Goal: Information Seeking & Learning: Learn about a topic

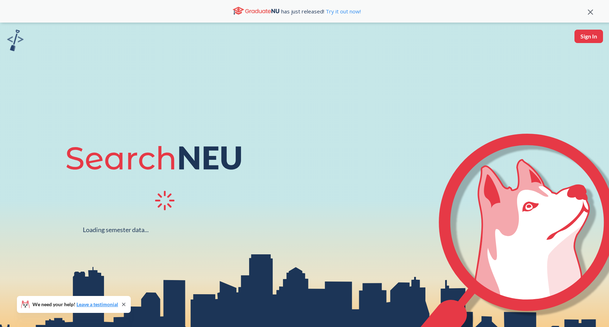
click at [134, 209] on div at bounding box center [166, 201] width 203 height 23
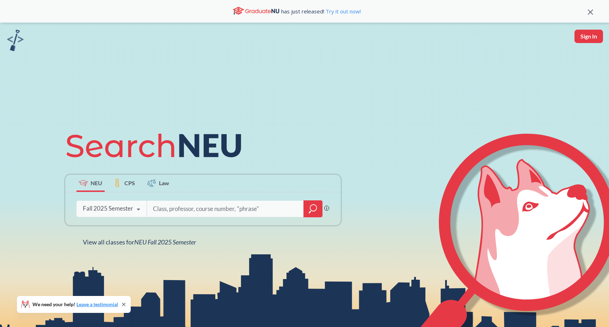
click at [134, 209] on icon at bounding box center [138, 209] width 13 height 20
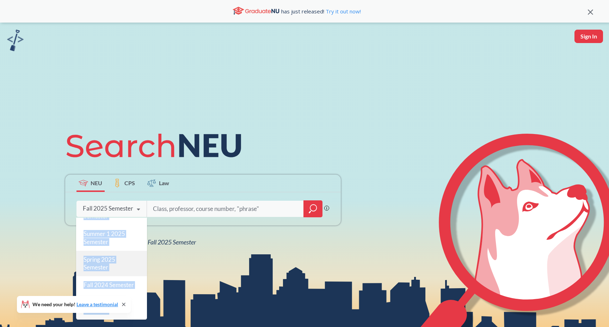
scroll to position [62, 0]
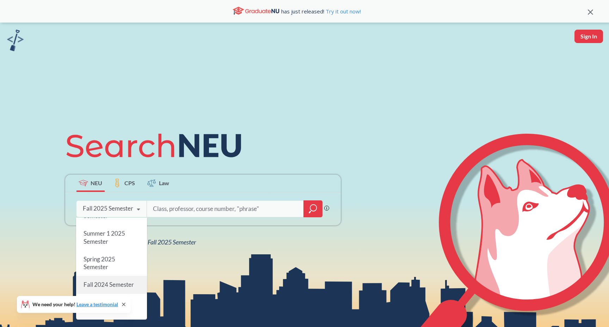
click at [129, 284] on span "Fall 2024 Semester" at bounding box center [108, 283] width 50 height 7
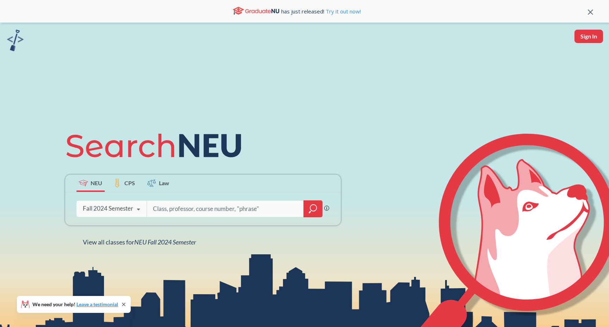
click at [172, 282] on div "NEU CPS Law Phrase search guarantees the exact search appears in the results. E…" at bounding box center [304, 186] width 609 height 327
click at [178, 215] on input "search" at bounding box center [225, 208] width 147 height 15
paste input "PHYS 5260"
type input "PHYS 5260"
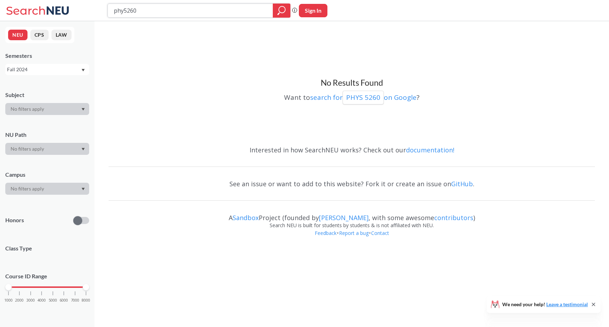
type input "phys5260"
click at [63, 73] on div "Fall 2024" at bounding box center [47, 69] width 84 height 11
click at [64, 97] on div "Spring 2025" at bounding box center [47, 91] width 84 height 19
click at [66, 72] on div "Spring 2025" at bounding box center [44, 70] width 74 height 8
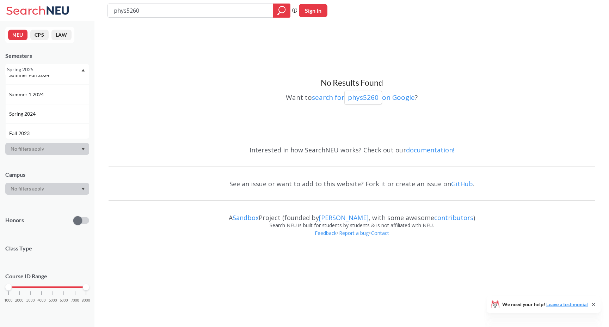
scroll to position [149, 0]
click at [66, 107] on div "Spring 2024" at bounding box center [49, 110] width 80 height 8
click at [66, 68] on div "Spring 2024" at bounding box center [44, 70] width 74 height 8
click at [69, 89] on div "Fall 2025" at bounding box center [47, 84] width 84 height 19
paste input "PHYS 5352"
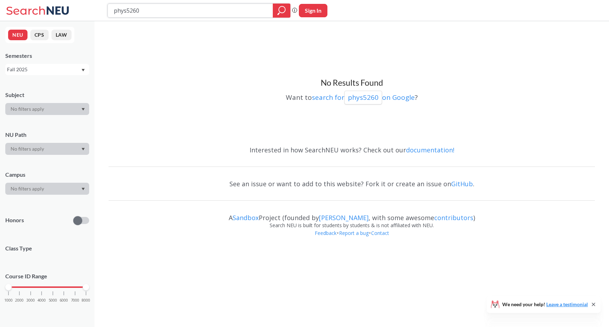
type input "PHYS 5352"
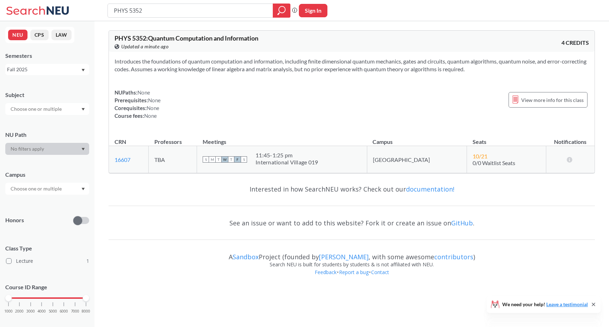
click at [52, 67] on div "Fall 2025" at bounding box center [44, 70] width 74 height 8
click at [52, 121] on div "Fall 2024" at bounding box center [47, 125] width 84 height 19
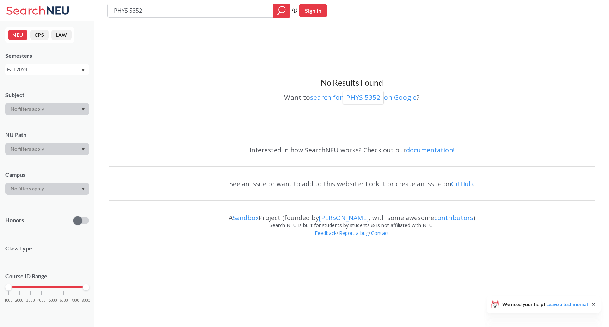
click at [67, 64] on div "Fall 2024" at bounding box center [47, 69] width 84 height 11
click at [44, 133] on div "Spring 2024" at bounding box center [49, 131] width 80 height 8
click at [61, 70] on div "Spring 2024" at bounding box center [44, 70] width 74 height 8
click at [51, 86] on div "Fall 2025" at bounding box center [49, 85] width 80 height 8
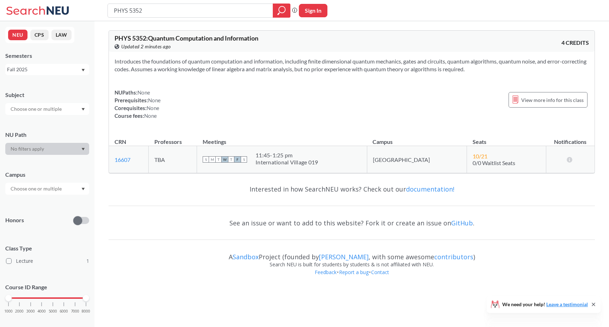
click at [170, 127] on div "Introduces the foundations of quantum computation and information, including fi…" at bounding box center [352, 91] width 486 height 79
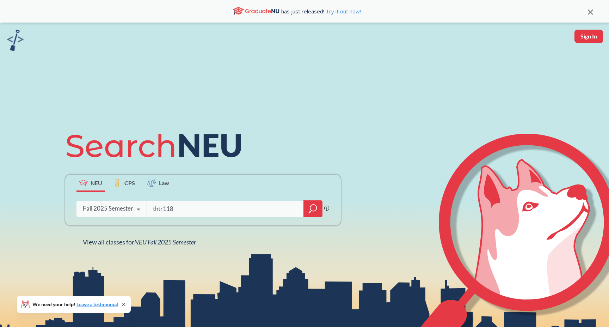
type input "thtr1180"
type input "encp2000"
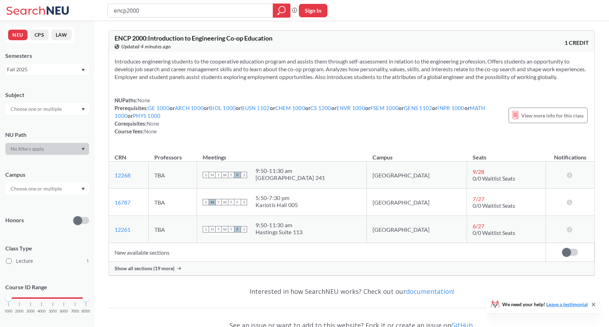
click at [254, 275] on div "Show all sections (19 more)" at bounding box center [352, 267] width 486 height 13
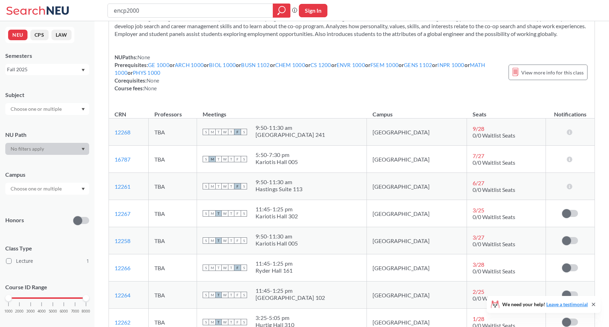
scroll to position [46, 0]
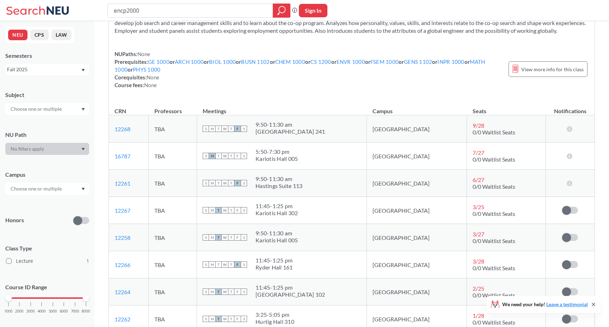
click at [367, 234] on td "S M T W T F S 9:50 - 11:30 am Kariotis Hall 005" at bounding box center [282, 237] width 170 height 27
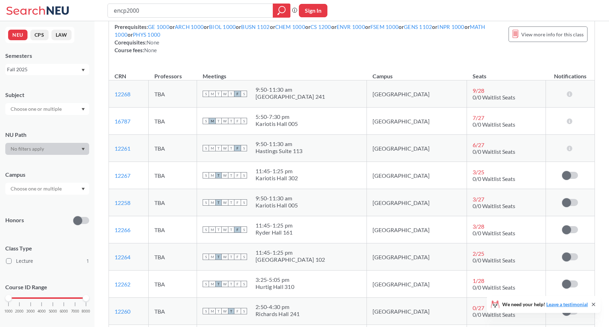
scroll to position [82, 0]
